Goal: Information Seeking & Learning: Understand process/instructions

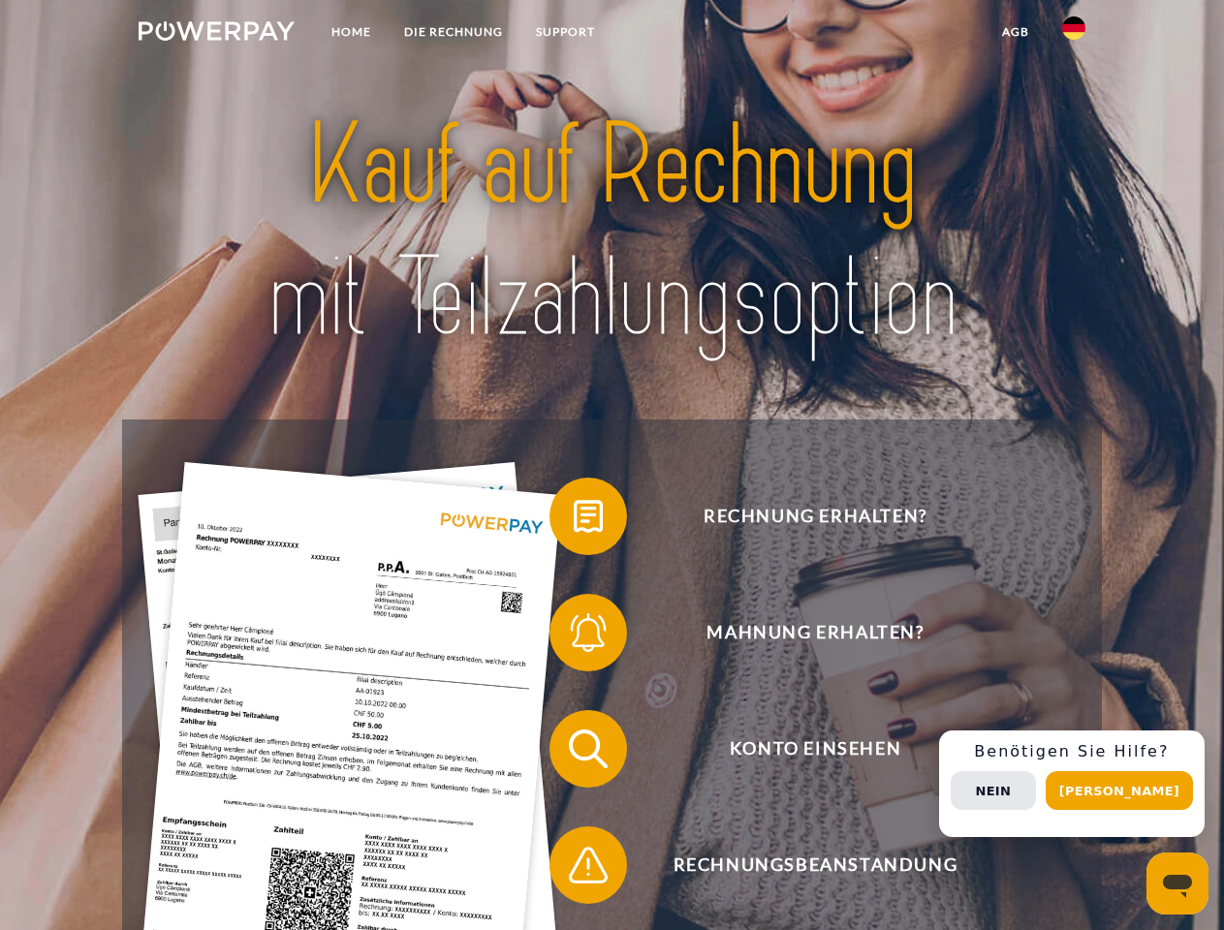
click at [216, 34] on img at bounding box center [217, 30] width 156 height 19
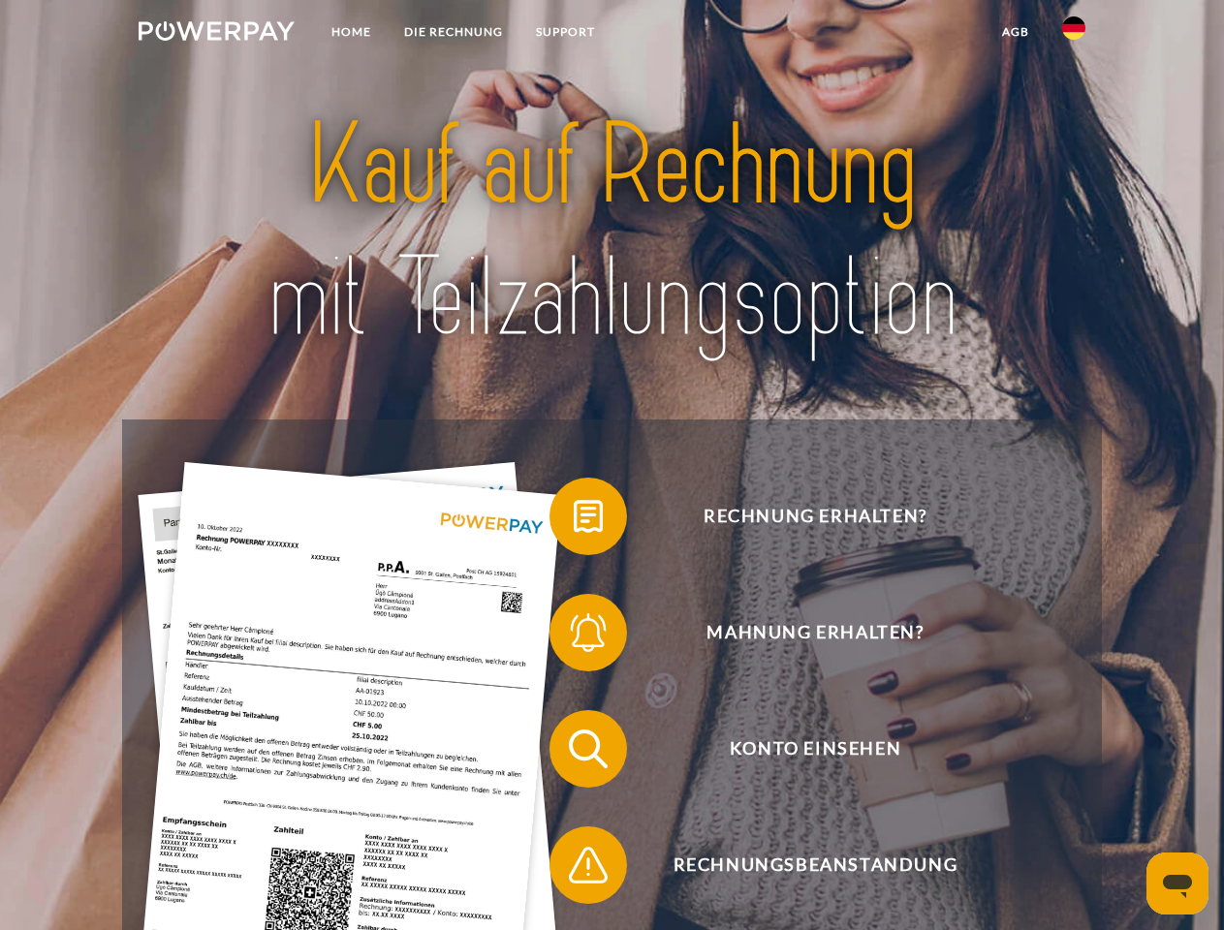
click at [1074, 34] on img at bounding box center [1073, 27] width 23 height 23
click at [1015, 32] on link "agb" at bounding box center [1016, 32] width 60 height 35
click at [574, 520] on span at bounding box center [559, 516] width 97 height 97
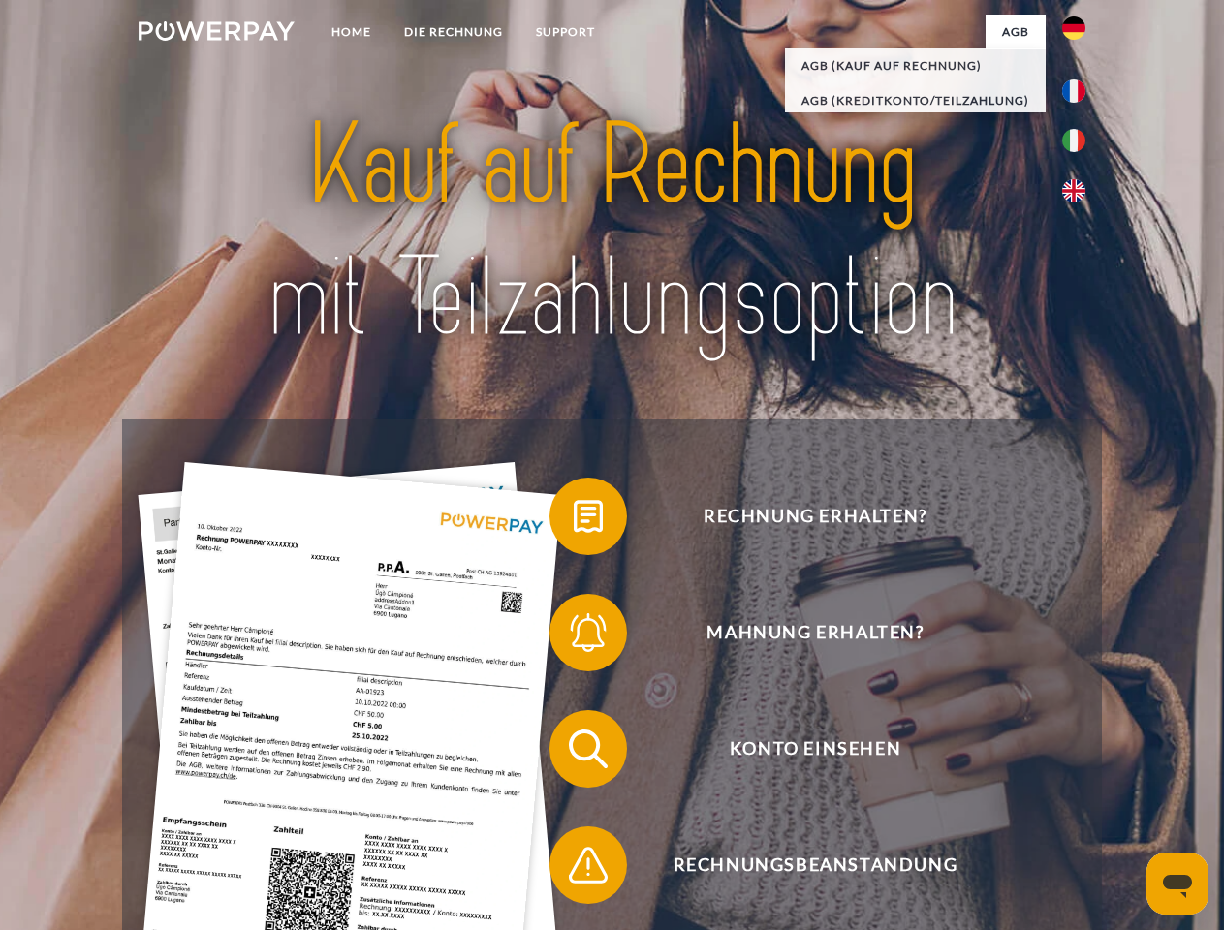
click at [574, 637] on span at bounding box center [559, 632] width 97 height 97
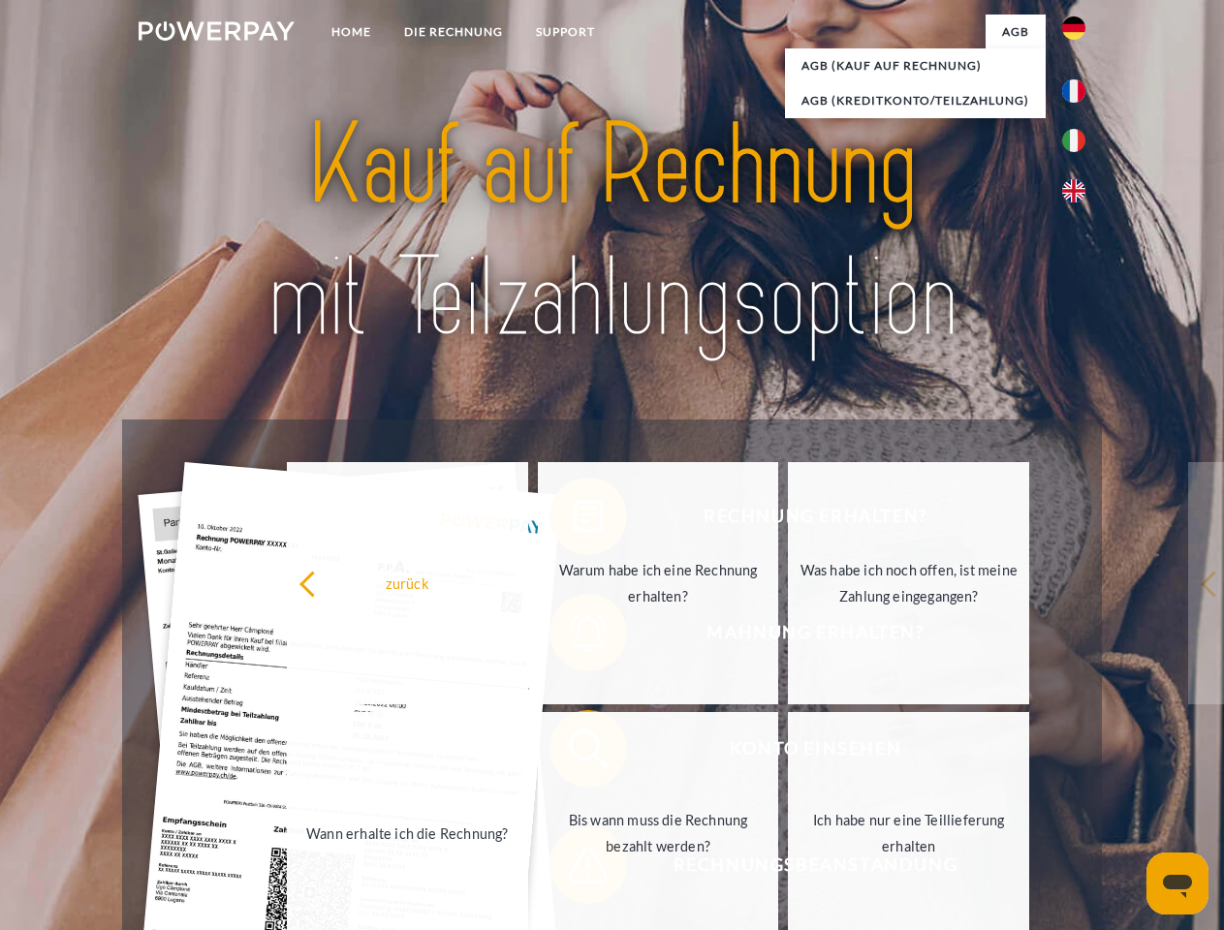
click at [574, 753] on link "Bis wann muss die Rechnung bezahlt werden?" at bounding box center [658, 833] width 241 height 242
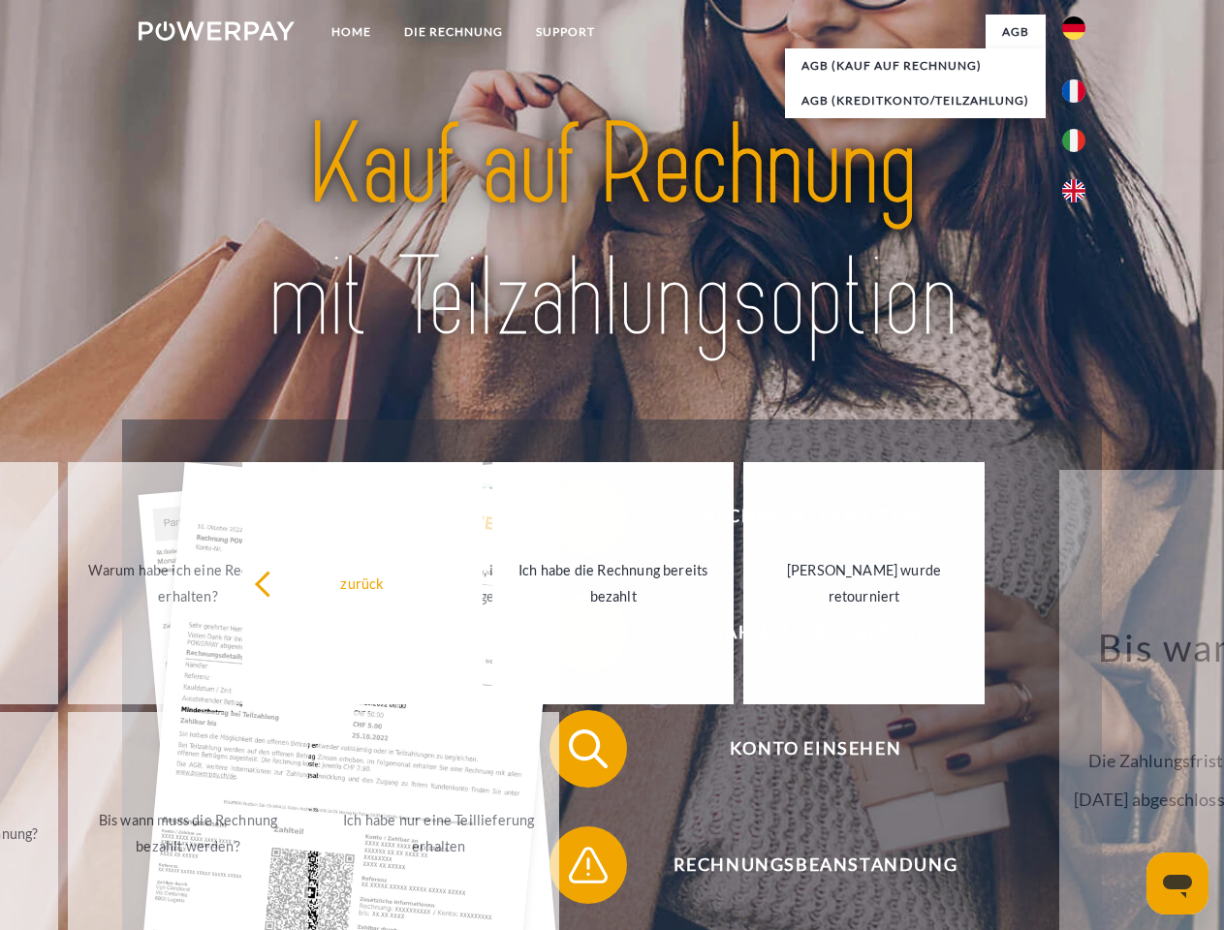
click at [574, 869] on span at bounding box center [559, 865] width 97 height 97
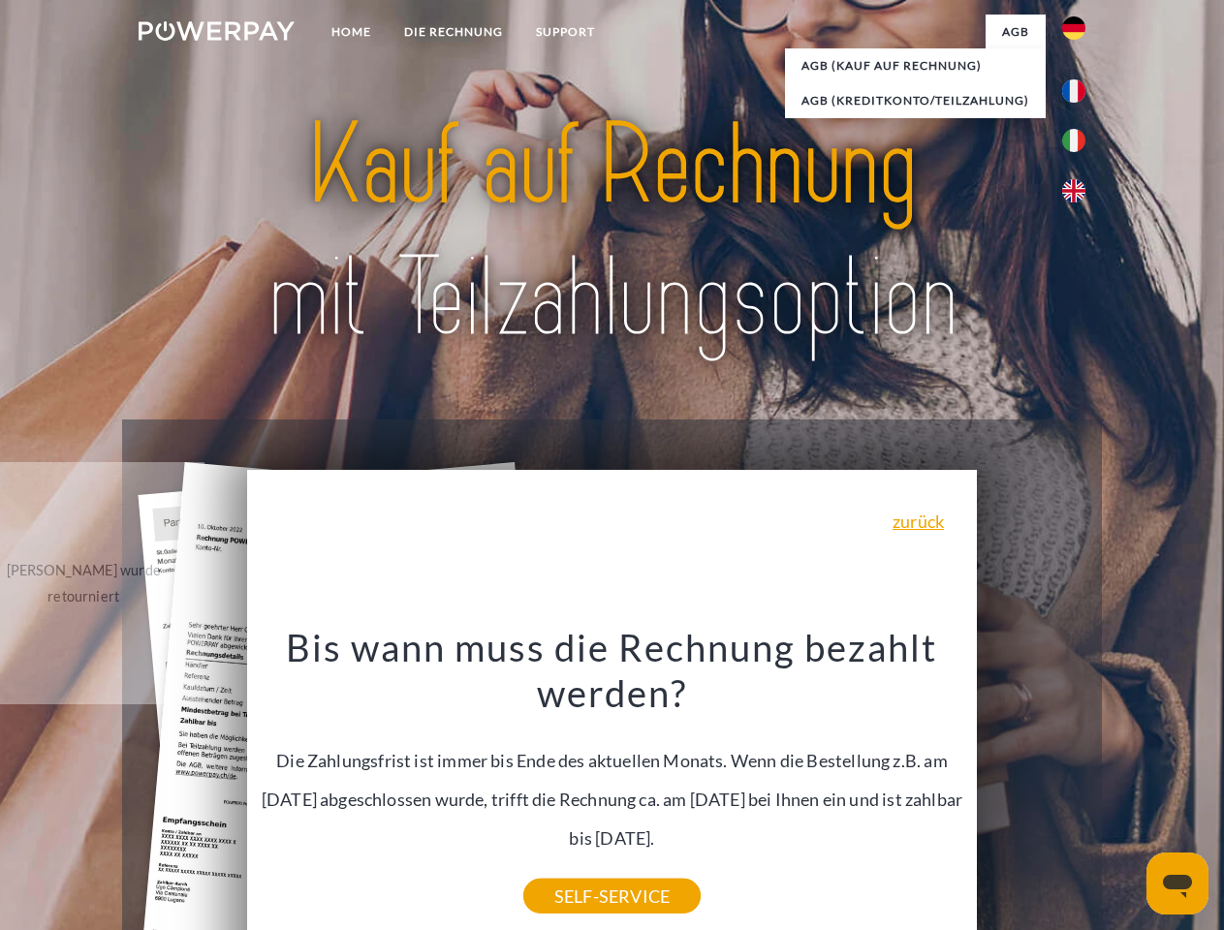
click at [1079, 784] on div "Rechnung erhalten? Mahnung erhalten? Konto einsehen" at bounding box center [611, 807] width 979 height 775
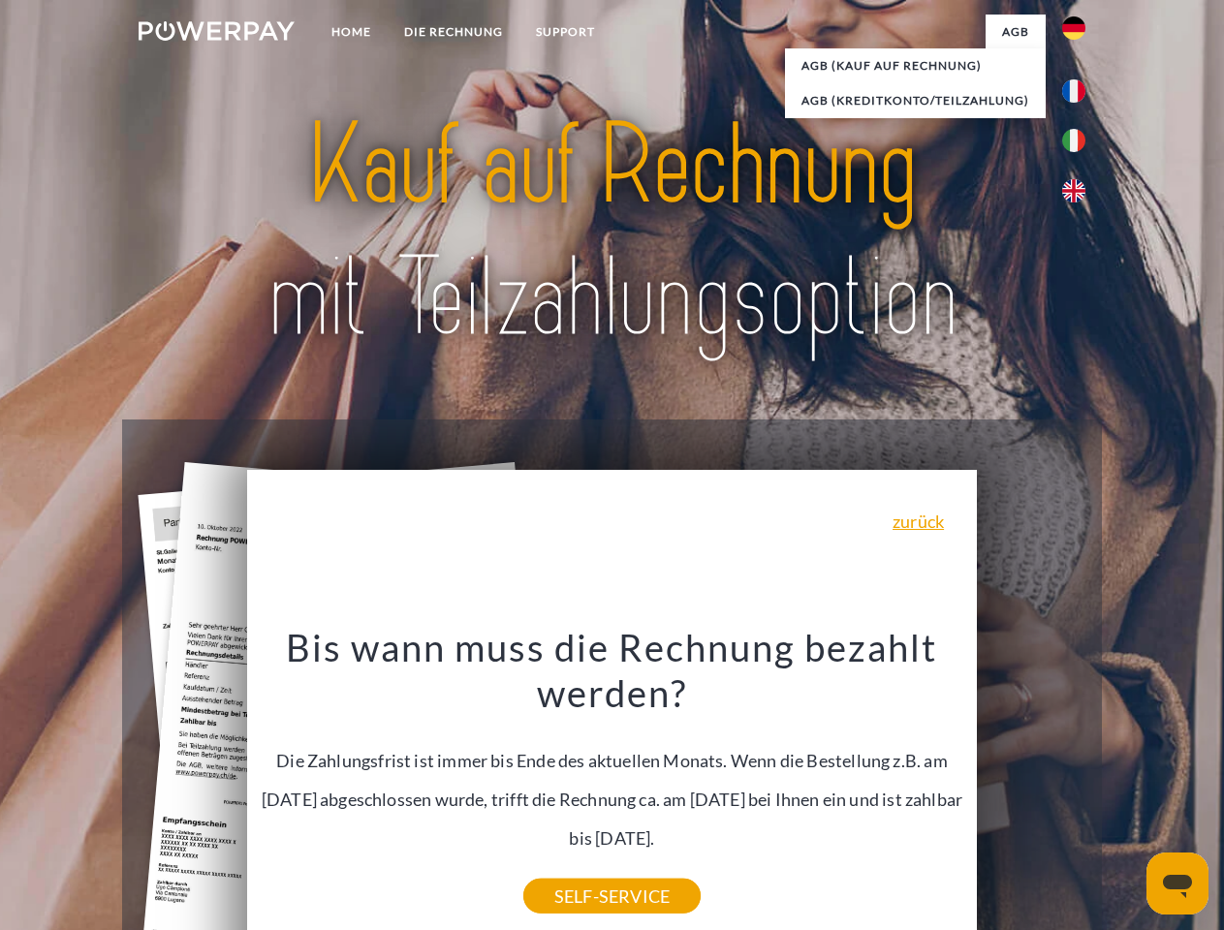
click at [1031, 788] on span "Konto einsehen" at bounding box center [815, 749] width 475 height 78
click at [1126, 791] on header "Home DIE RECHNUNG SUPPORT" at bounding box center [612, 669] width 1224 height 1339
